Goal: Information Seeking & Learning: Learn about a topic

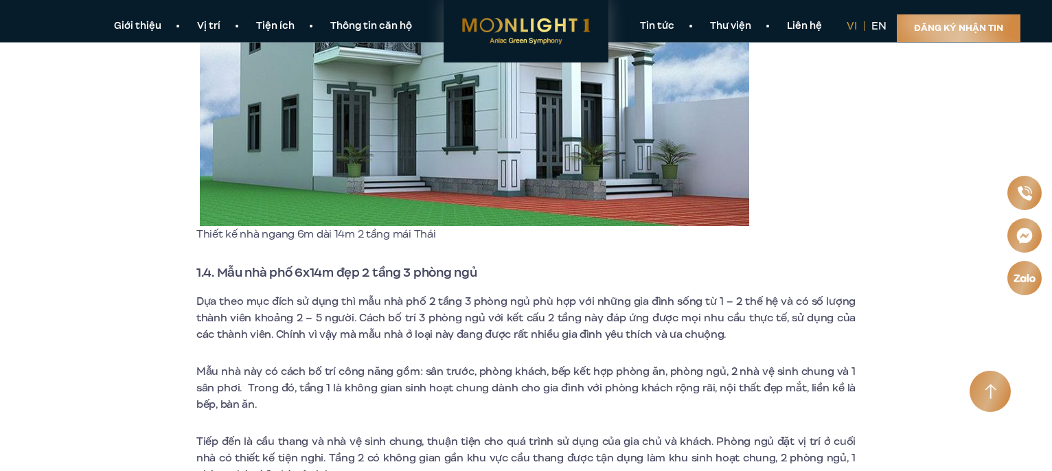
scroll to position [2059, 0]
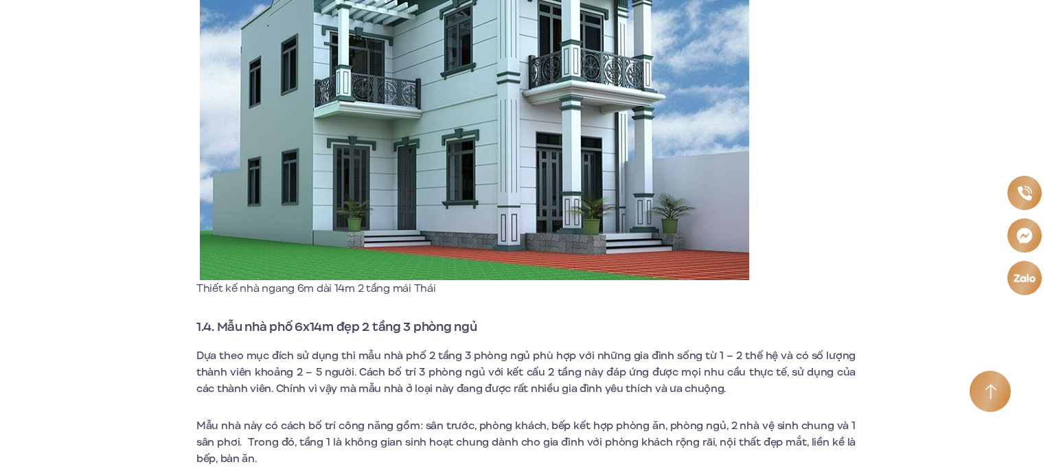
scroll to position [2334, 0]
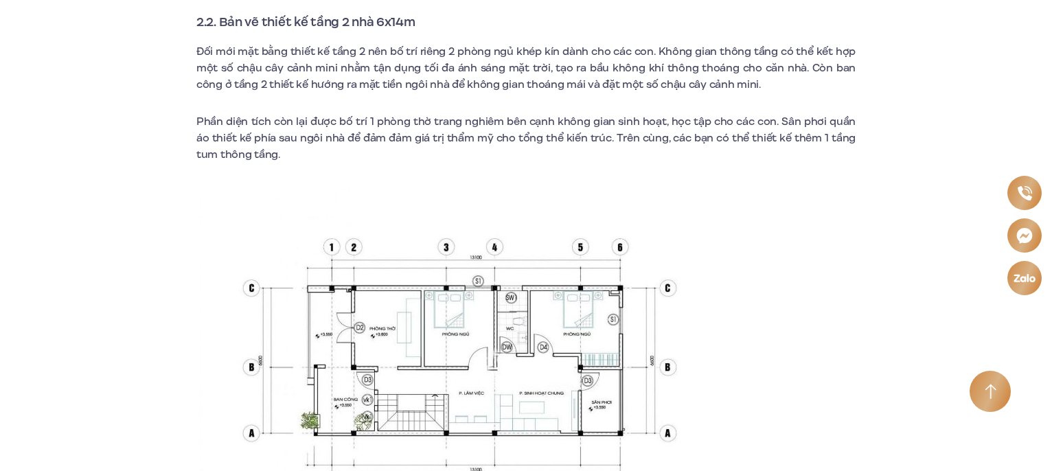
scroll to position [5148, 0]
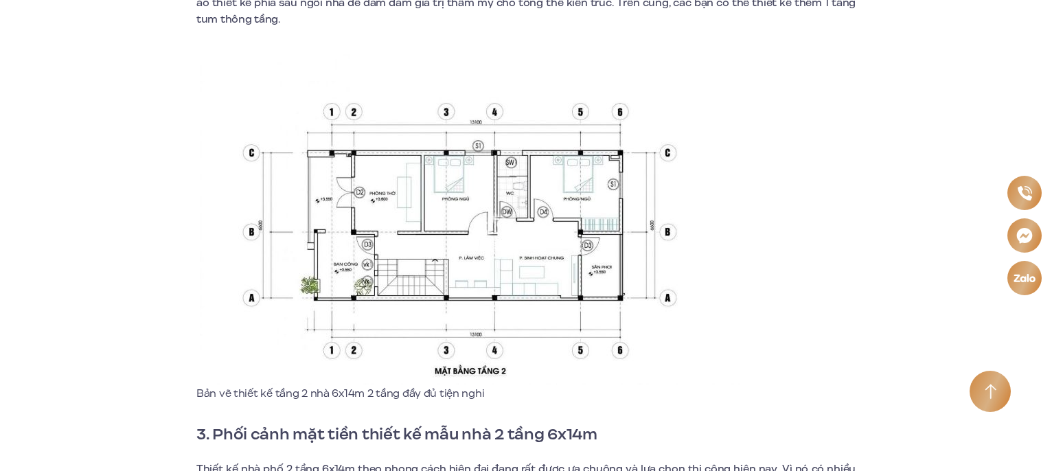
click at [374, 164] on img at bounding box center [474, 216] width 549 height 337
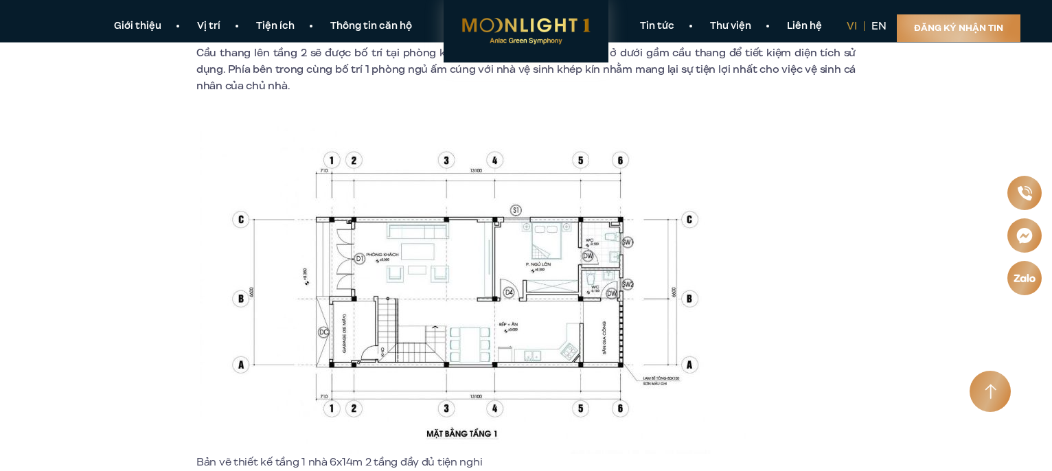
scroll to position [4530, 0]
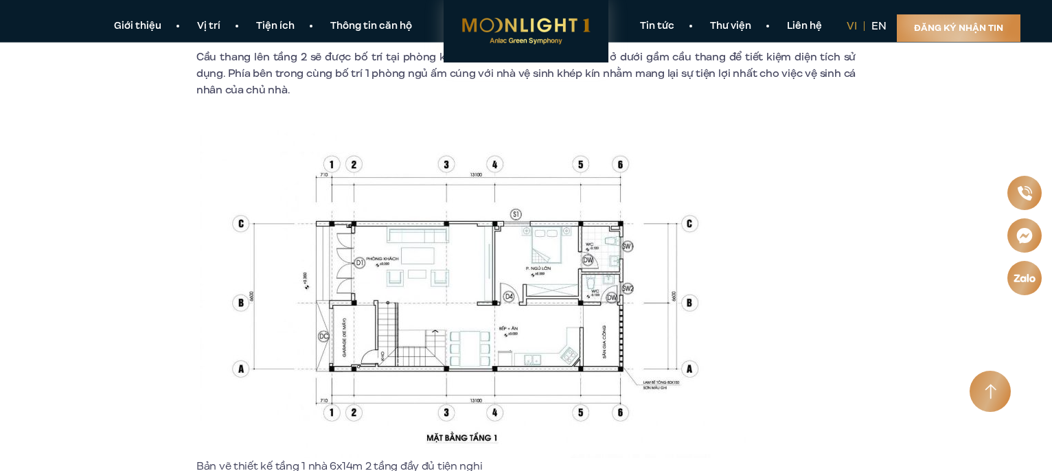
click at [468, 264] on img at bounding box center [474, 288] width 549 height 339
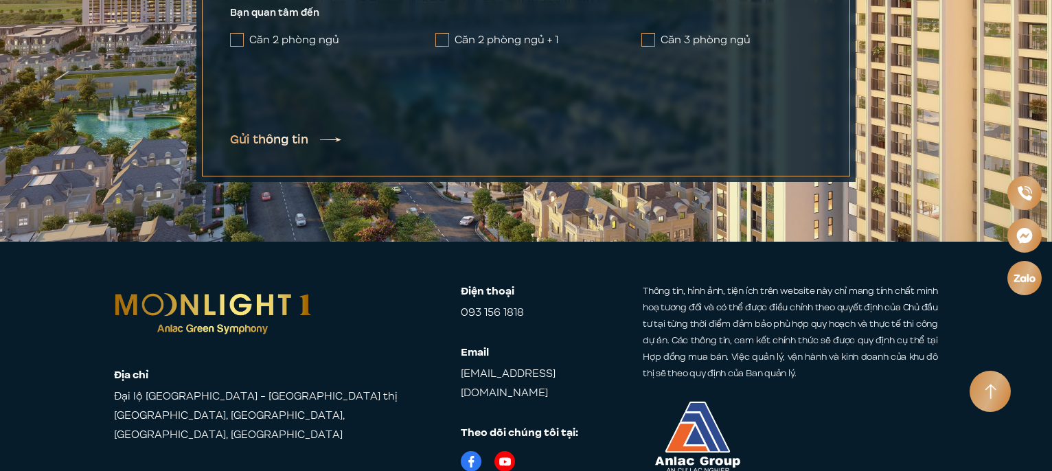
scroll to position [7252, 0]
